Goal: Information Seeking & Learning: Find contact information

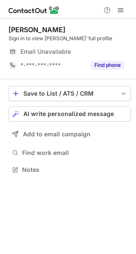
scroll to position [164, 136]
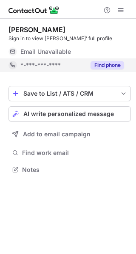
click at [100, 67] on button "Find phone" at bounding box center [106, 65] width 33 height 8
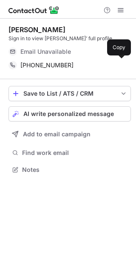
click at [100, 67] on div "+16177505731" at bounding box center [71, 65] width 103 height 8
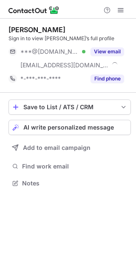
scroll to position [178, 136]
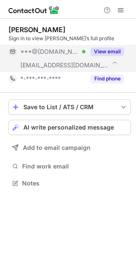
click at [104, 54] on button "View email" at bounding box center [106, 51] width 33 height 8
click at [101, 71] on div "[EMAIL_ADDRESS][DOMAIN_NAME]" at bounding box center [65, 65] width 115 height 14
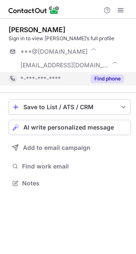
scroll to position [191, 136]
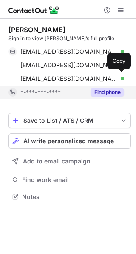
click at [102, 77] on span "cuiwen.zhang@verizonwireless.com" at bounding box center [68, 79] width 97 height 8
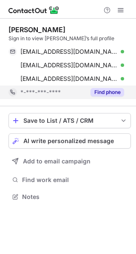
click at [104, 96] on button "Find phone" at bounding box center [106, 92] width 33 height 8
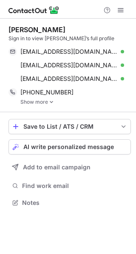
click at [52, 103] on img at bounding box center [51, 102] width 5 height 6
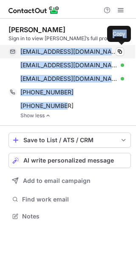
drag, startPoint x: 61, startPoint y: 105, endPoint x: 21, endPoint y: 50, distance: 67.0
click at [21, 50] on div "Cuiwen Zhang Sign in to view Cuiwen’s full profile cassiezhang1209@gmail.com Ve…" at bounding box center [69, 71] width 122 height 93
copy div "cassiezhang1209@gmail.com Verified Copy cuiwen.zhang@verizonwireless.com Verifi…"
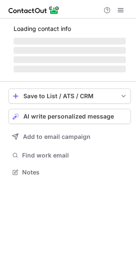
scroll to position [178, 136]
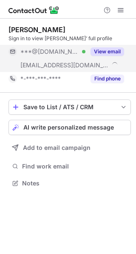
click at [99, 55] on button "View email" at bounding box center [106, 51] width 33 height 8
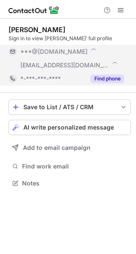
click at [103, 79] on button "Find phone" at bounding box center [106, 79] width 33 height 8
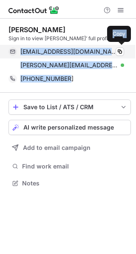
drag, startPoint x: 68, startPoint y: 80, endPoint x: 20, endPoint y: 54, distance: 53.8
click at [20, 54] on div "James Zapata Sign in to view James’ full profile jamesmes@hotmail.com Verified …" at bounding box center [69, 55] width 122 height 60
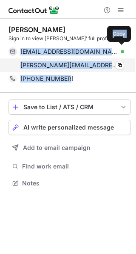
copy div "jamesmes@hotmail.com Verified Copy james_zapata@yamaha-motor.com Verified Copy …"
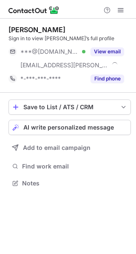
scroll to position [178, 136]
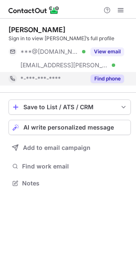
click at [59, 76] on span "*-***-***-****" at bounding box center [40, 79] width 40 height 8
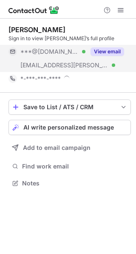
click at [58, 61] on span "***@tiffany.com" at bounding box center [64, 65] width 88 height 8
